Goal: Transaction & Acquisition: Purchase product/service

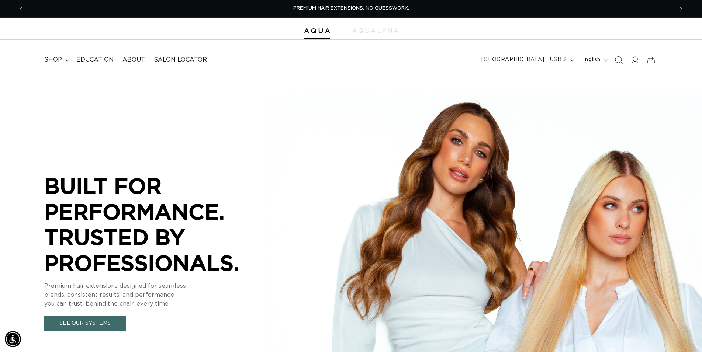
click at [620, 63] on icon "Search" at bounding box center [619, 60] width 8 height 8
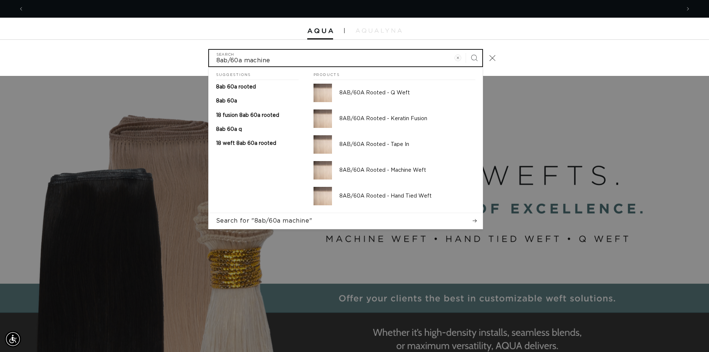
scroll to position [0, 1312]
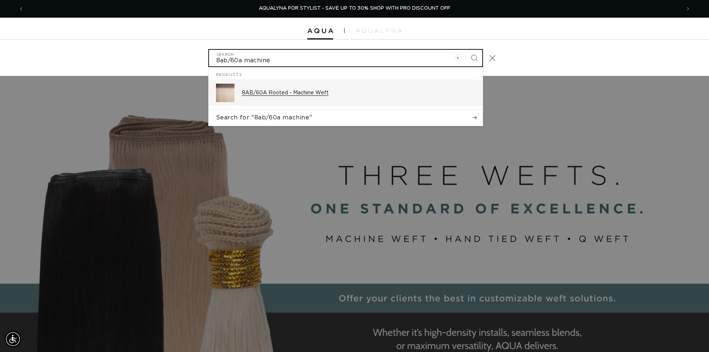
type input "8ab/60a machine"
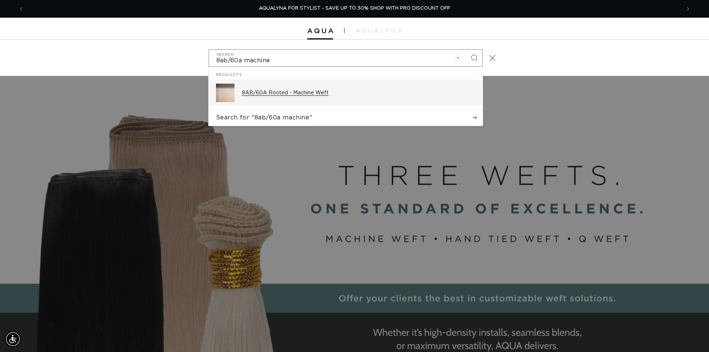
click at [286, 90] on p "8AB/60A Rooted - Machine Weft" at bounding box center [358, 93] width 233 height 7
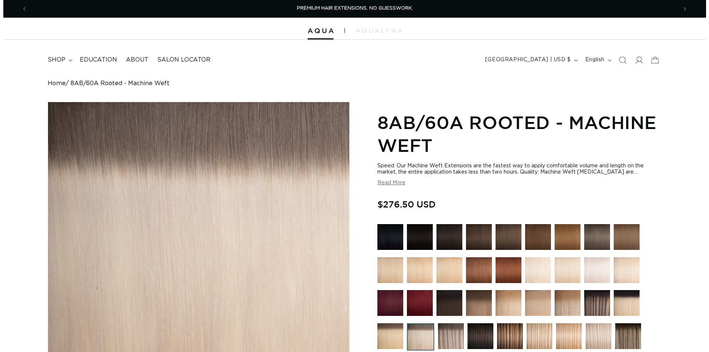
scroll to position [226, 0]
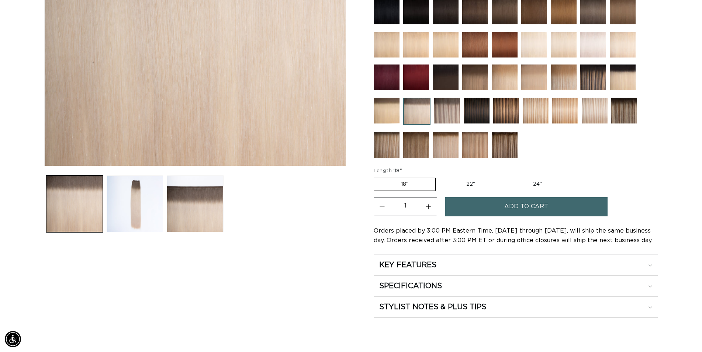
click at [410, 182] on label "18" Variant sold out or unavailable" at bounding box center [405, 184] width 62 height 13
click at [376, 177] on input "18" Variant sold out or unavailable" at bounding box center [376, 176] width 0 height 0
click at [526, 206] on span "Add to cart" at bounding box center [527, 206] width 44 height 19
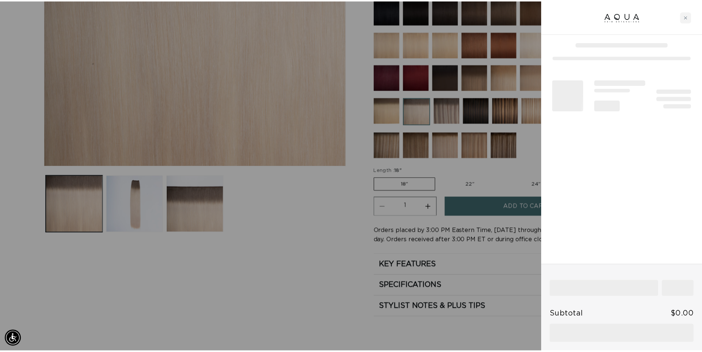
scroll to position [0, 656]
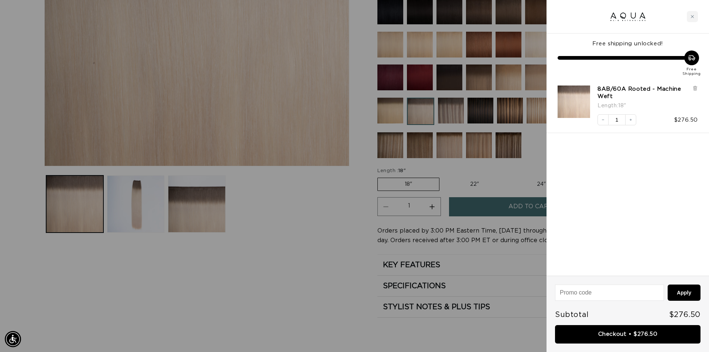
drag, startPoint x: 331, startPoint y: 244, endPoint x: 567, endPoint y: 80, distance: 287.0
click at [331, 244] on div at bounding box center [354, 176] width 709 height 352
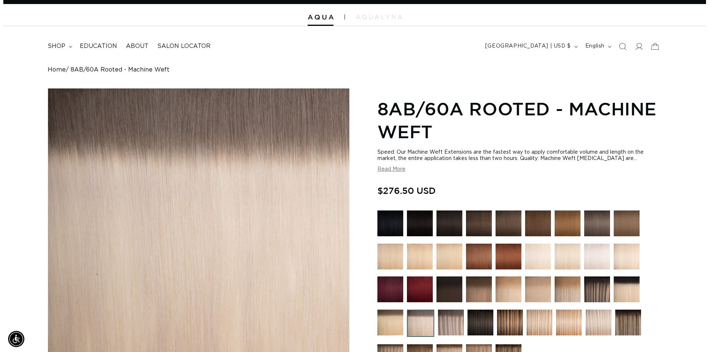
scroll to position [0, 0]
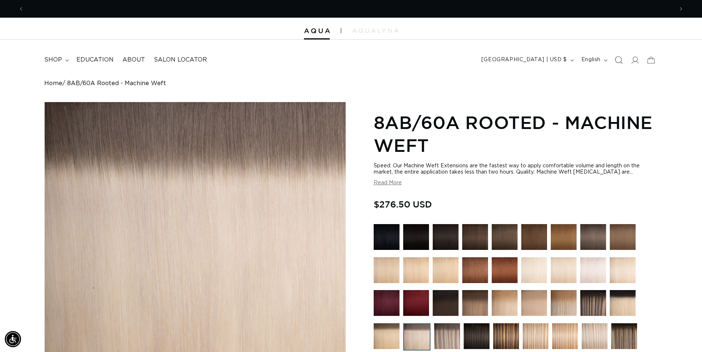
click at [619, 60] on icon "Search" at bounding box center [619, 60] width 8 height 8
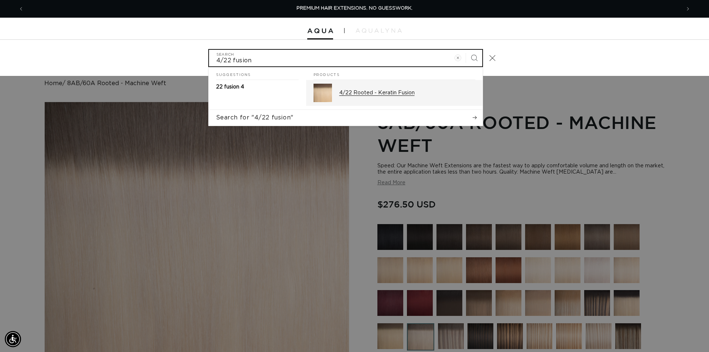
type input "4/22 fusion"
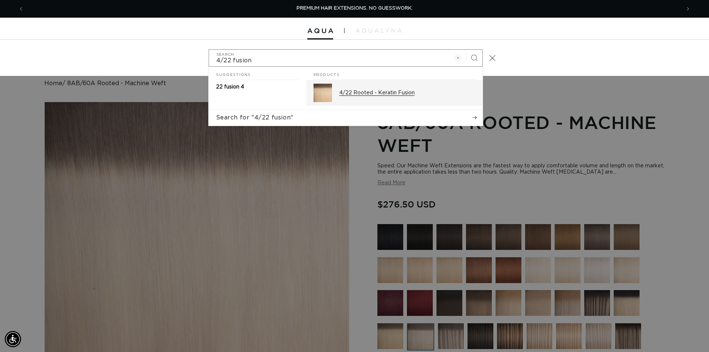
click at [372, 91] on p "4/22 Rooted - Keratin Fusion" at bounding box center [407, 93] width 136 height 7
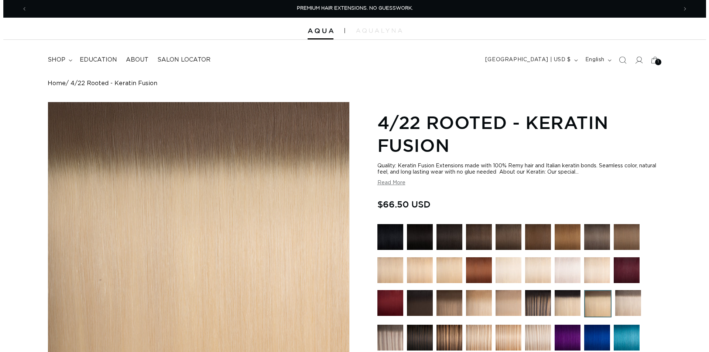
scroll to position [264, 0]
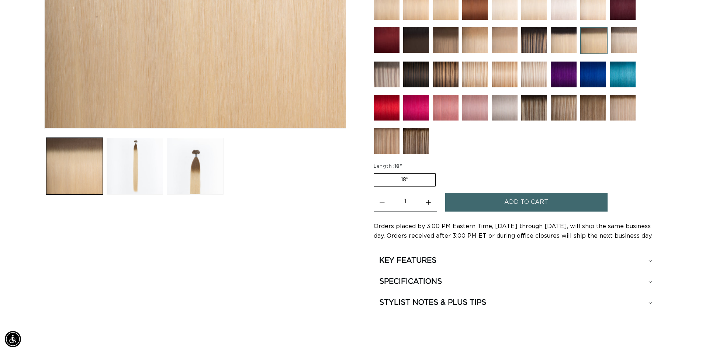
click at [493, 204] on button "Add to cart" at bounding box center [526, 202] width 162 height 19
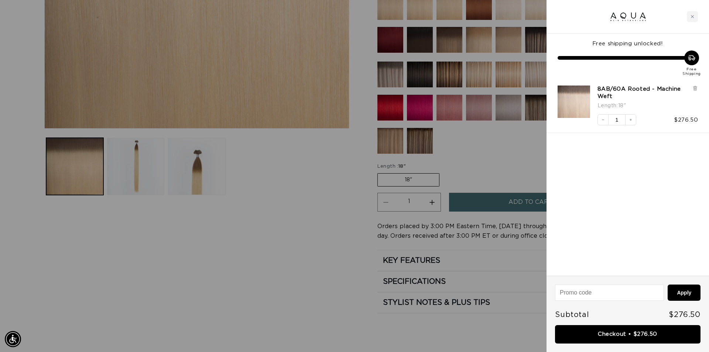
click at [355, 245] on div at bounding box center [354, 176] width 709 height 352
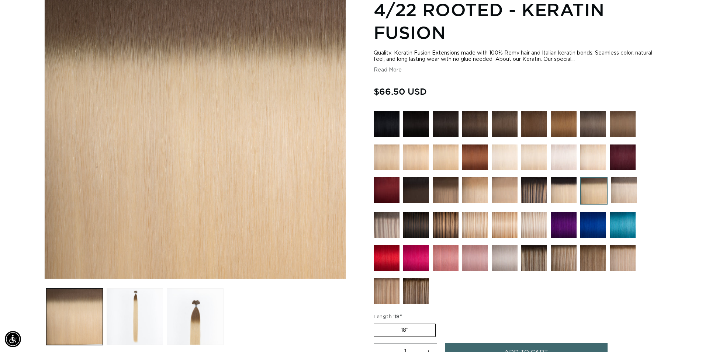
scroll to position [0, 0]
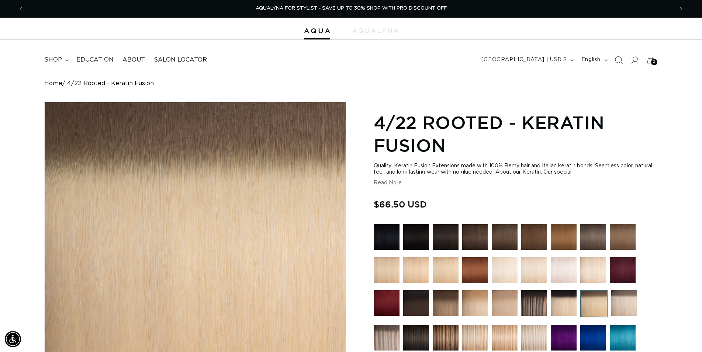
click at [622, 63] on icon "Search" at bounding box center [620, 60] width 8 height 8
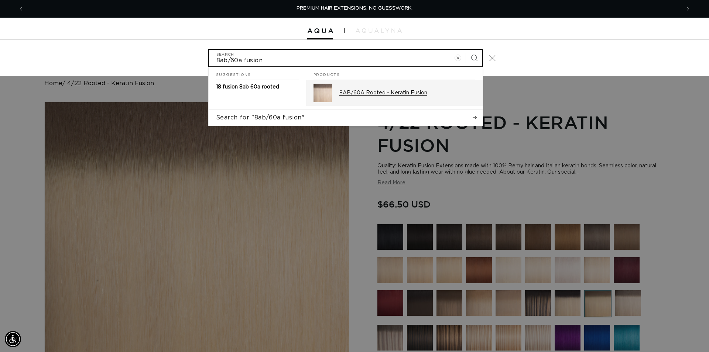
type input "8ab/60a fusion"
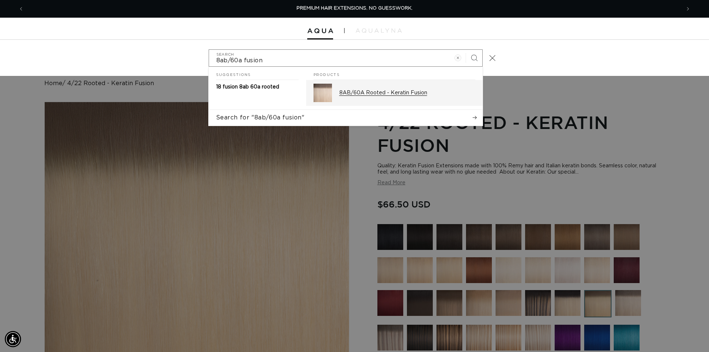
click at [423, 90] on p "8AB/60A Rooted - Keratin Fusion" at bounding box center [407, 93] width 136 height 7
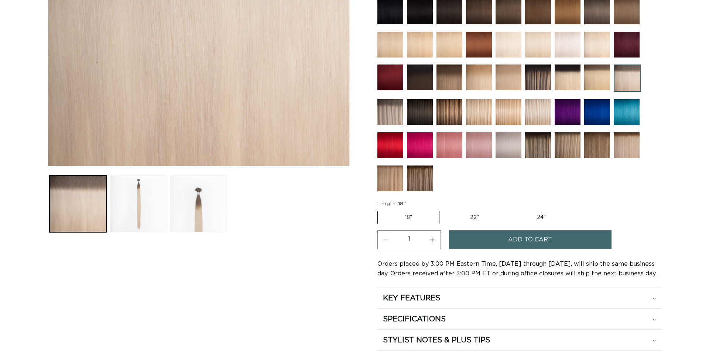
scroll to position [226, 0]
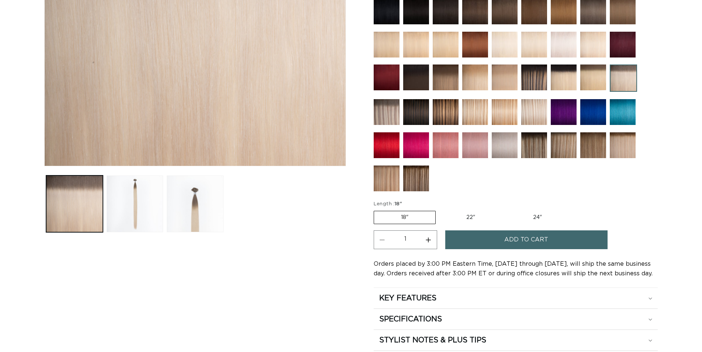
click at [429, 237] on button "Increase quantity for 8AB/60A Rooted - Keratin Fusion" at bounding box center [428, 240] width 17 height 19
type input "2"
click at [473, 237] on button "Add to cart" at bounding box center [526, 240] width 162 height 19
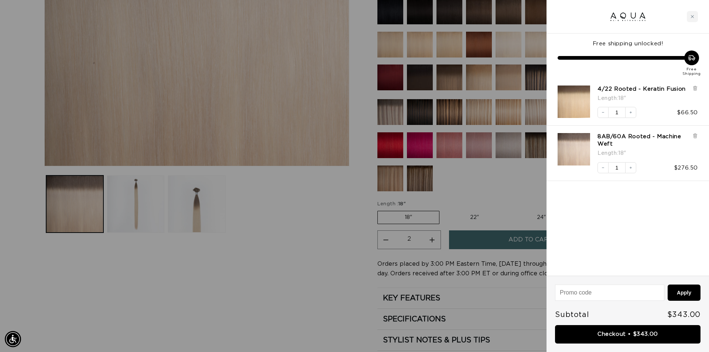
scroll to position [0, 656]
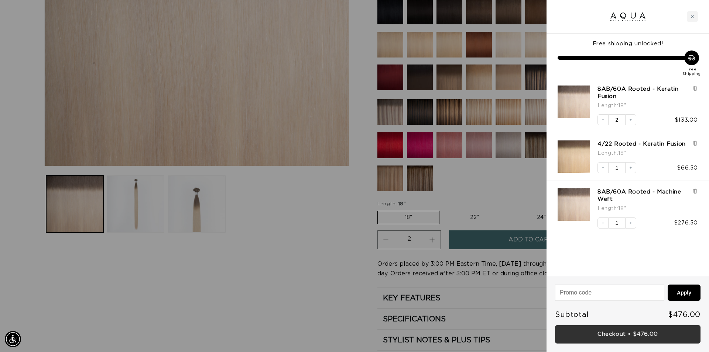
click at [626, 337] on link "Checkout • $476.00" at bounding box center [627, 335] width 145 height 19
